Goal: Navigation & Orientation: Find specific page/section

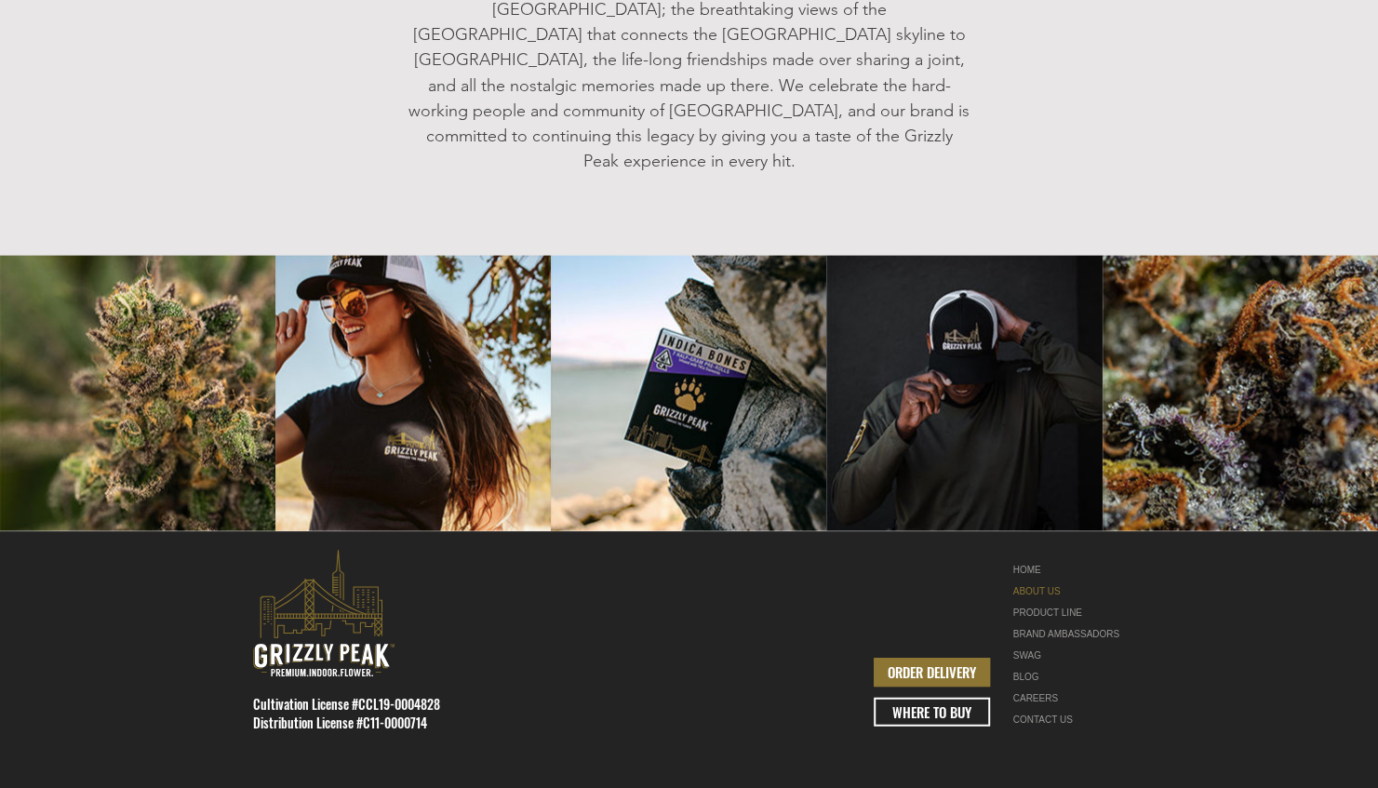
scroll to position [2288, 0]
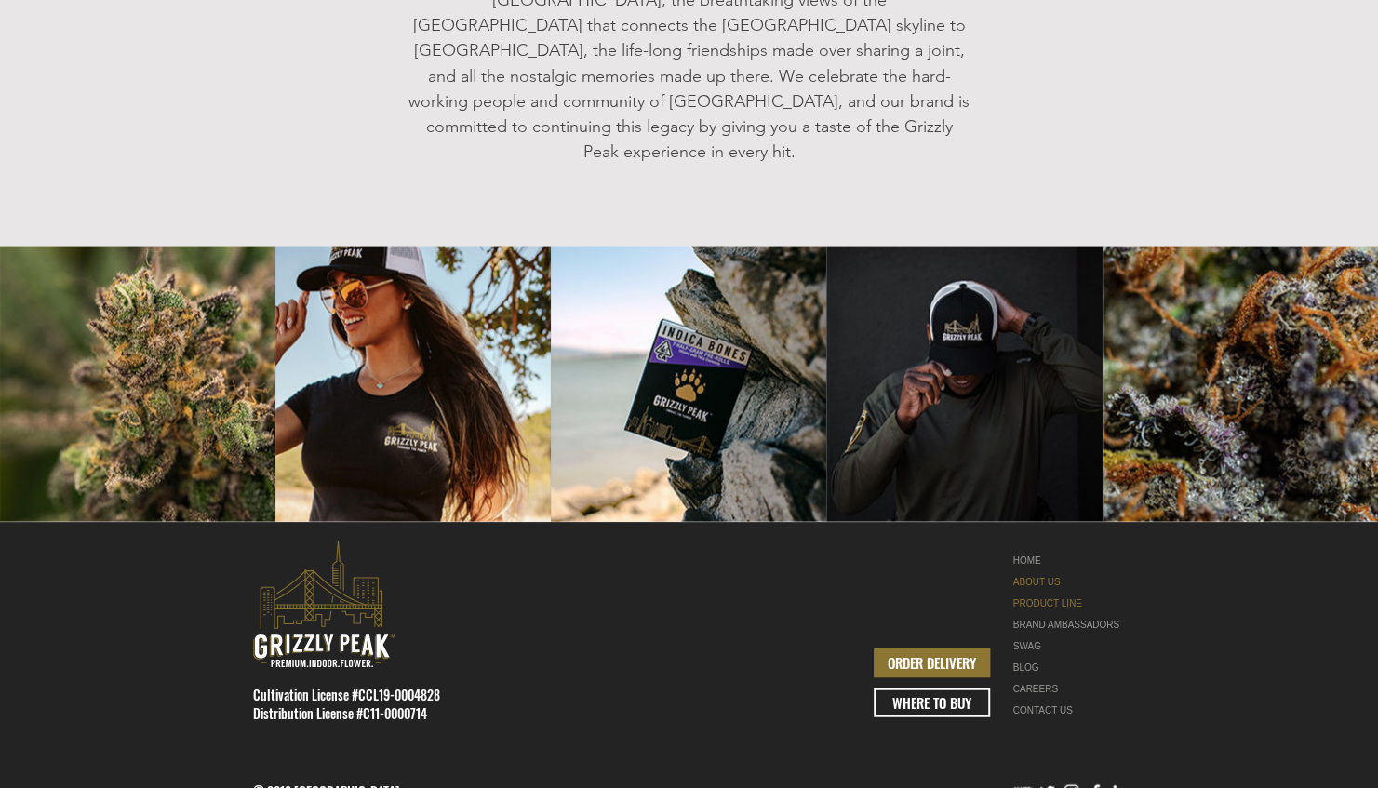
click at [1035, 593] on link "PRODUCT LINE" at bounding box center [1071, 603] width 117 height 21
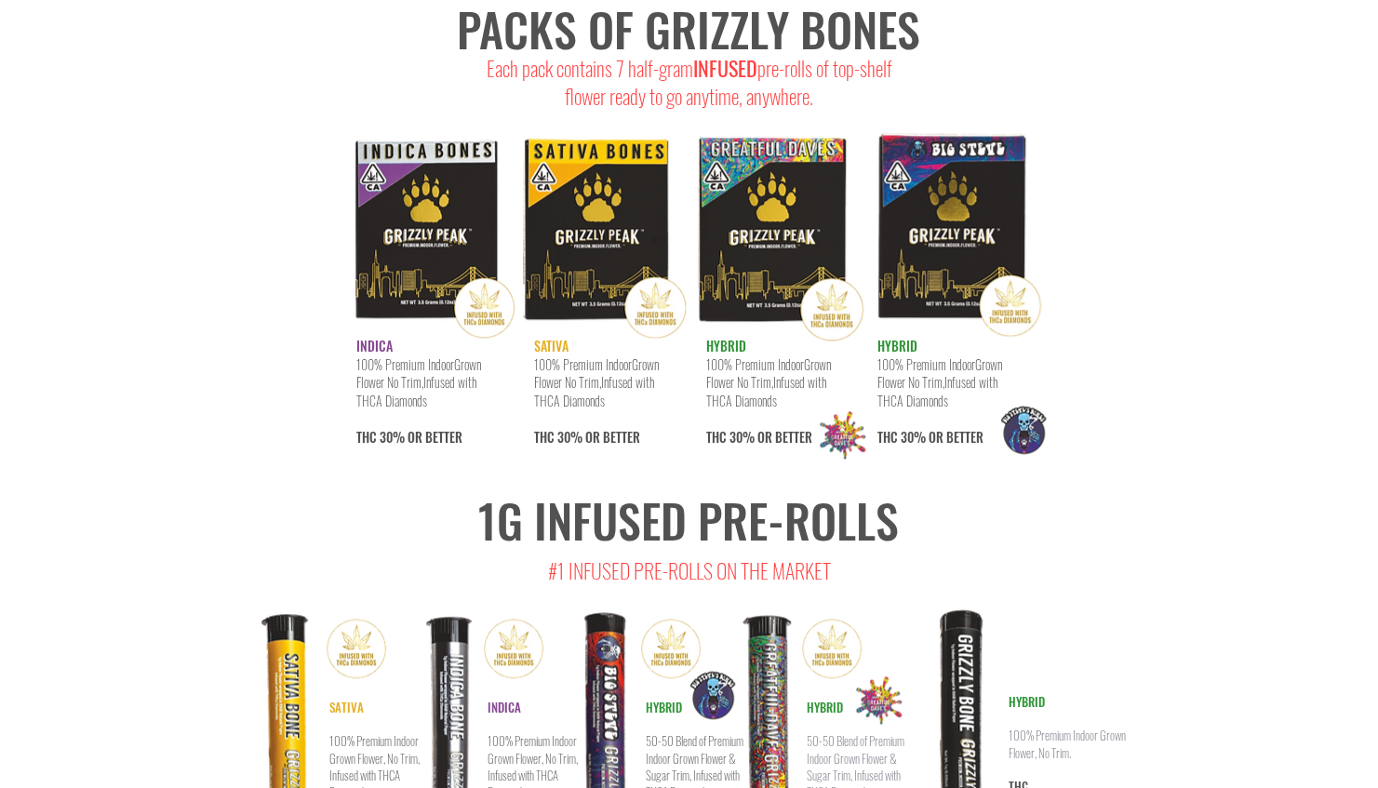
scroll to position [9665, 0]
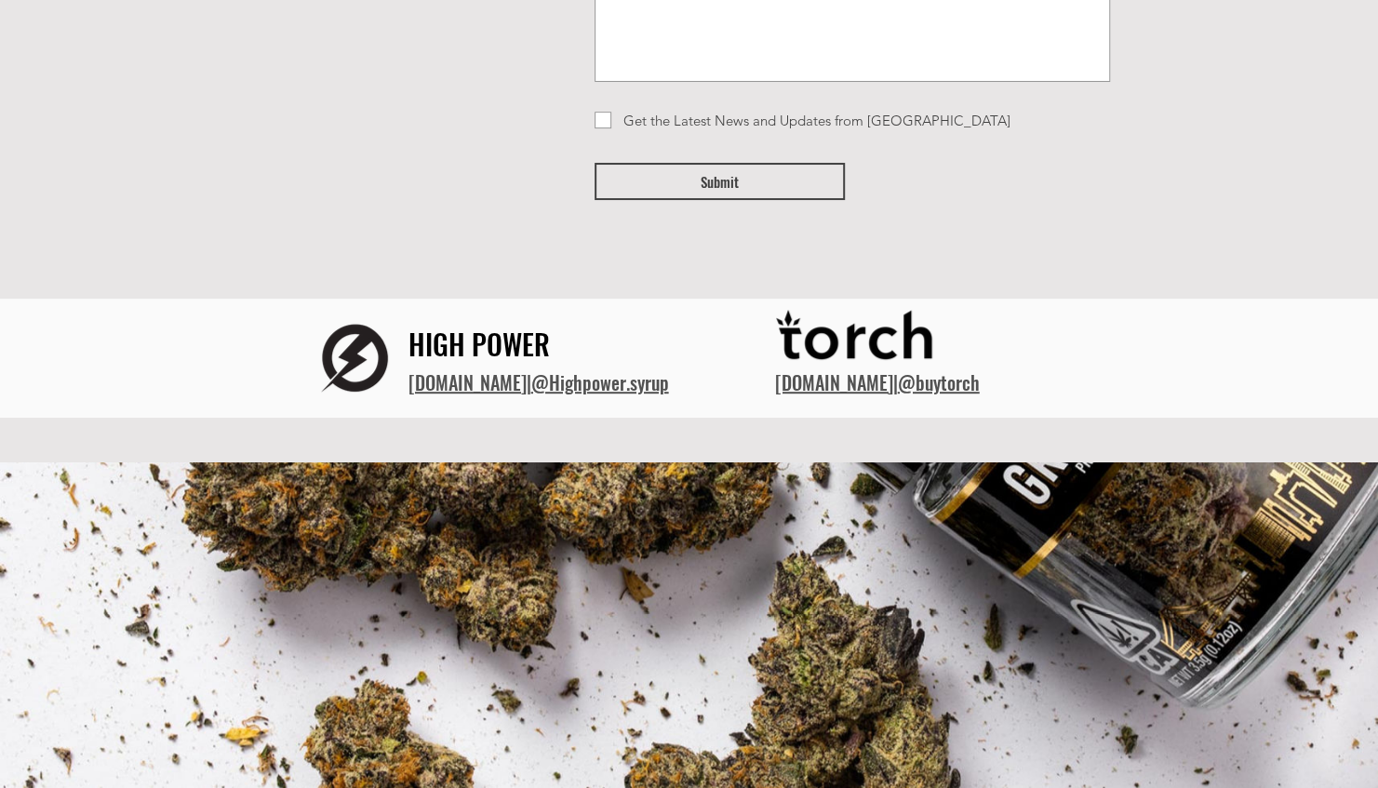
scroll to position [381, 0]
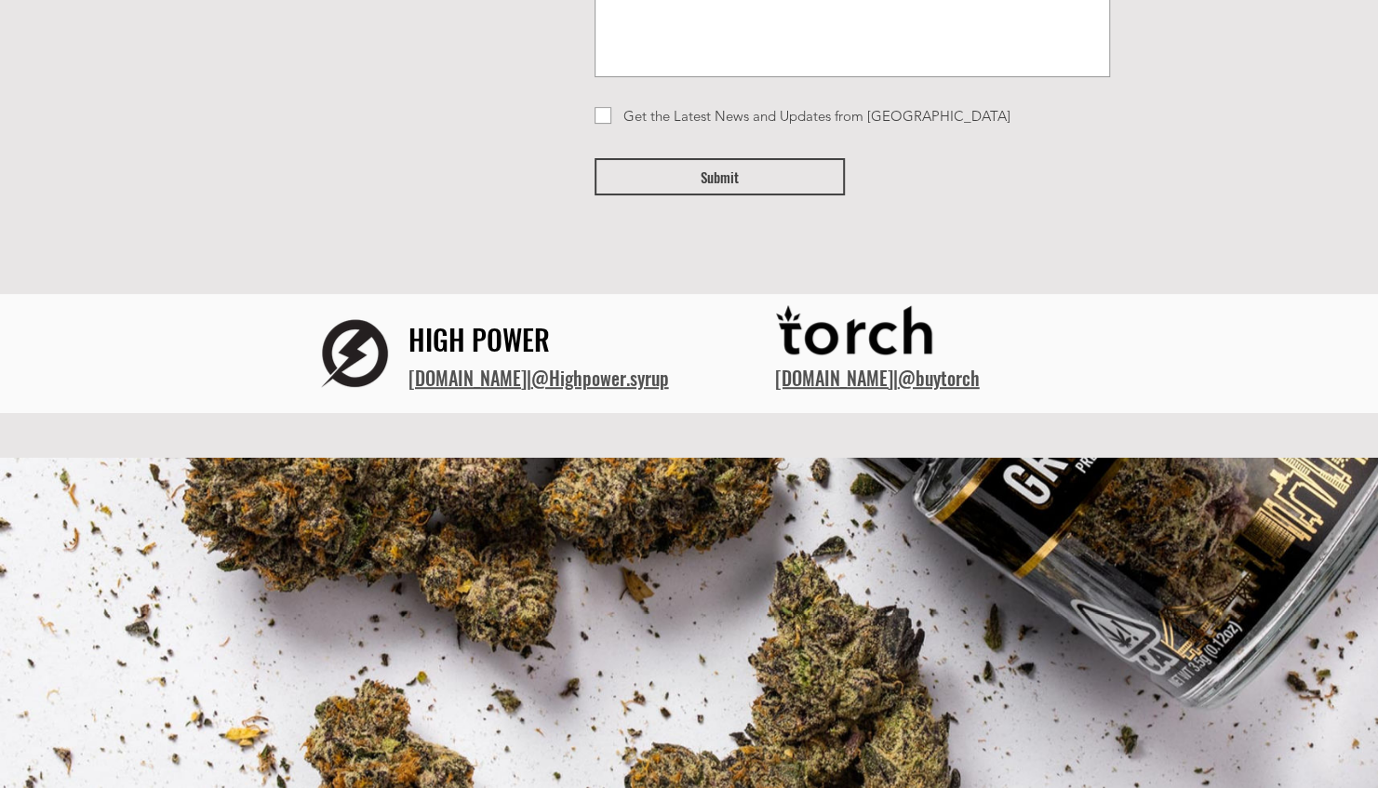
click at [695, 482] on img at bounding box center [689, 394] width 1378 height 788
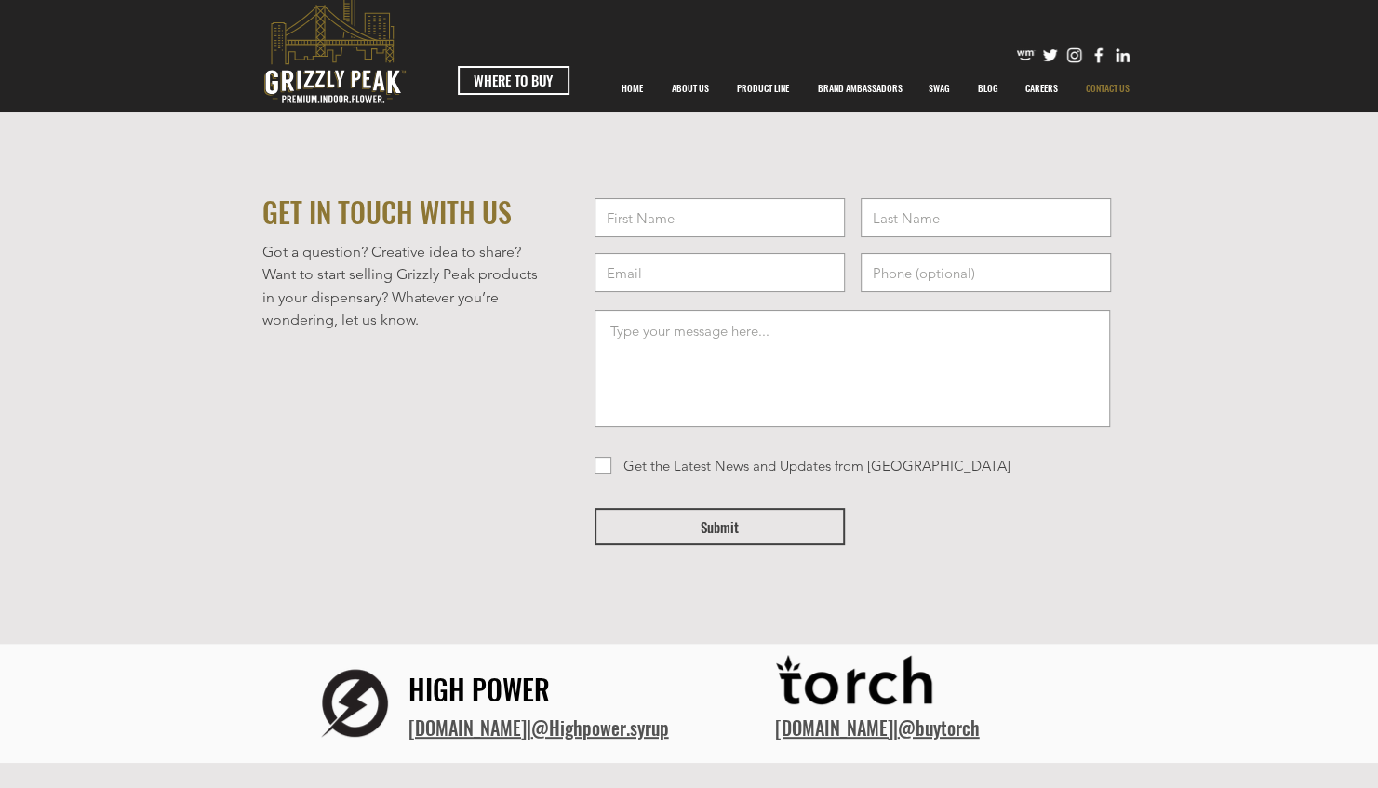
scroll to position [0, 0]
